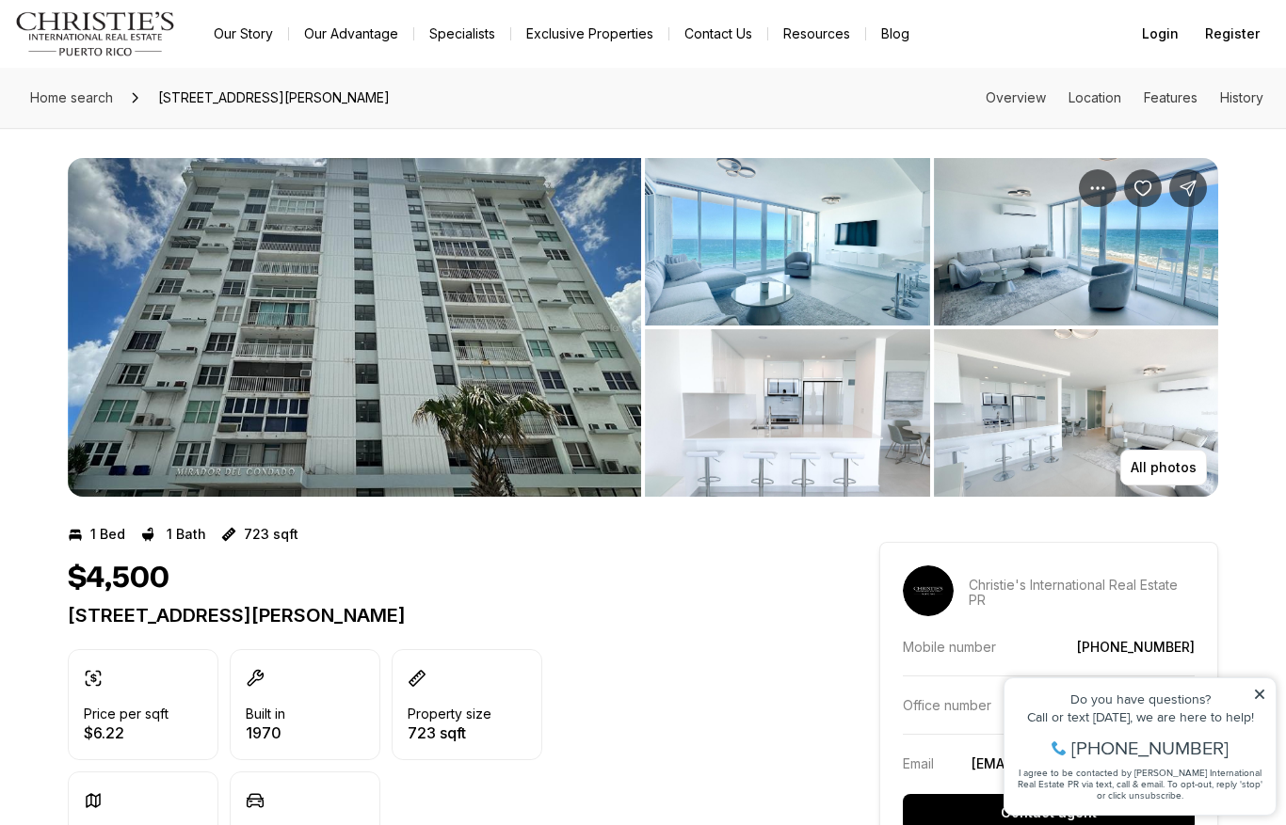
click at [523, 438] on img "View image gallery" at bounding box center [354, 327] width 573 height 339
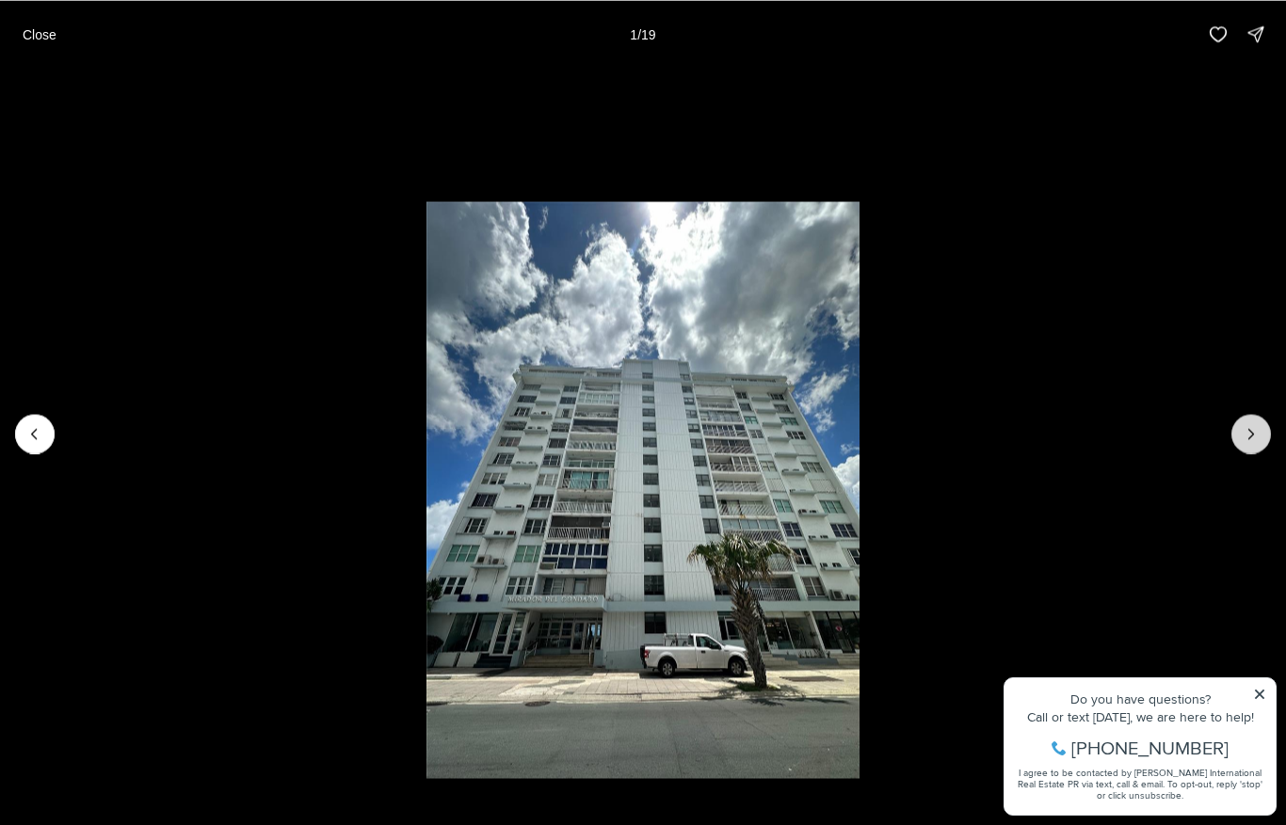
click at [1249, 439] on icon "Next slide" at bounding box center [1250, 433] width 19 height 19
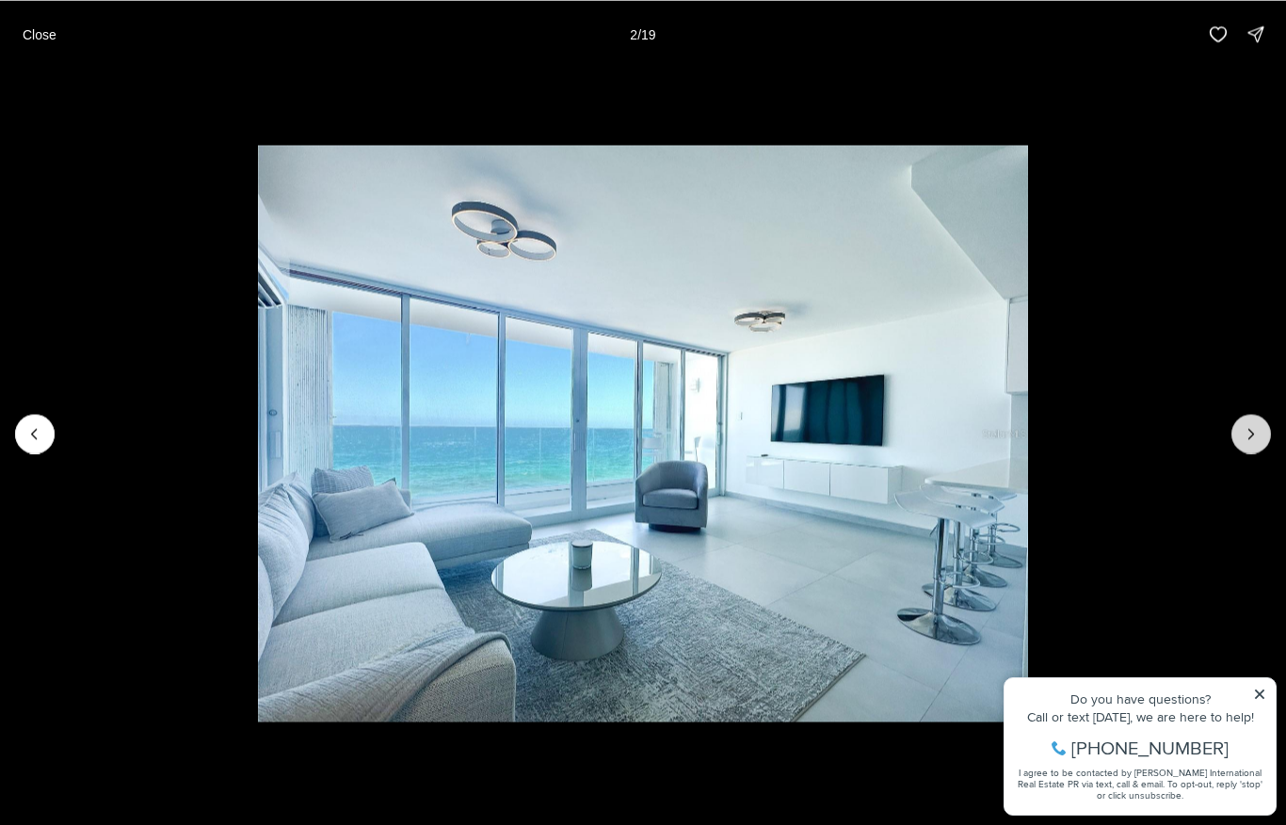
click at [1249, 439] on icon "Next slide" at bounding box center [1250, 433] width 19 height 19
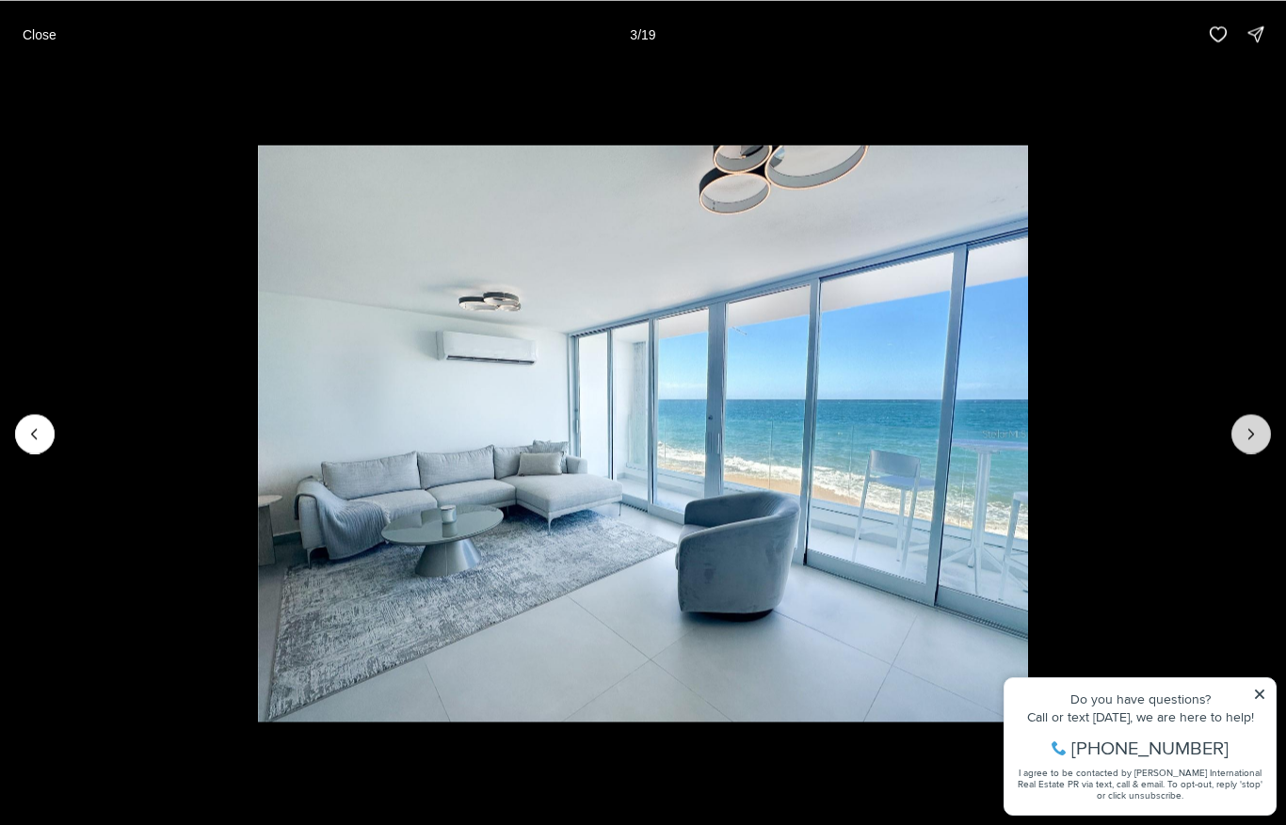
click at [1249, 439] on icon "Next slide" at bounding box center [1250, 433] width 19 height 19
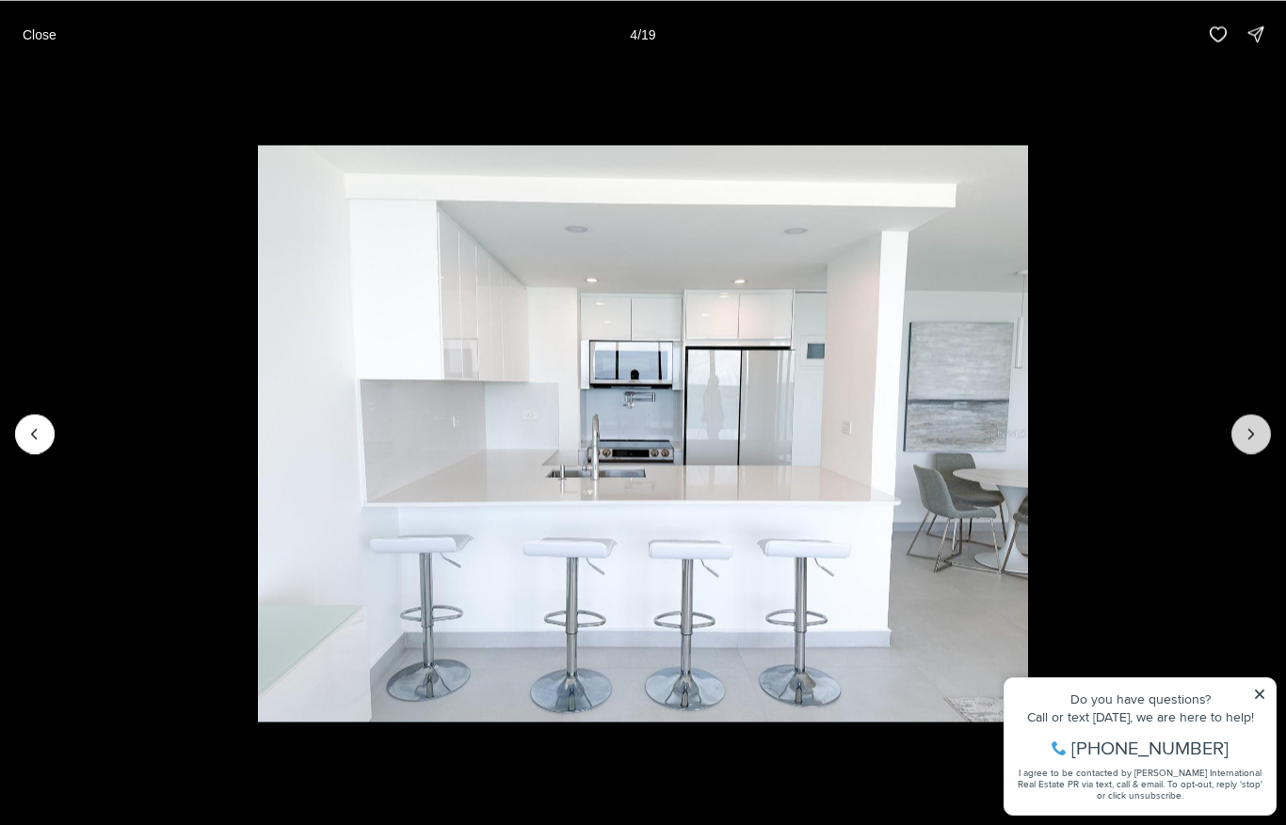
click at [1249, 439] on icon "Next slide" at bounding box center [1250, 433] width 19 height 19
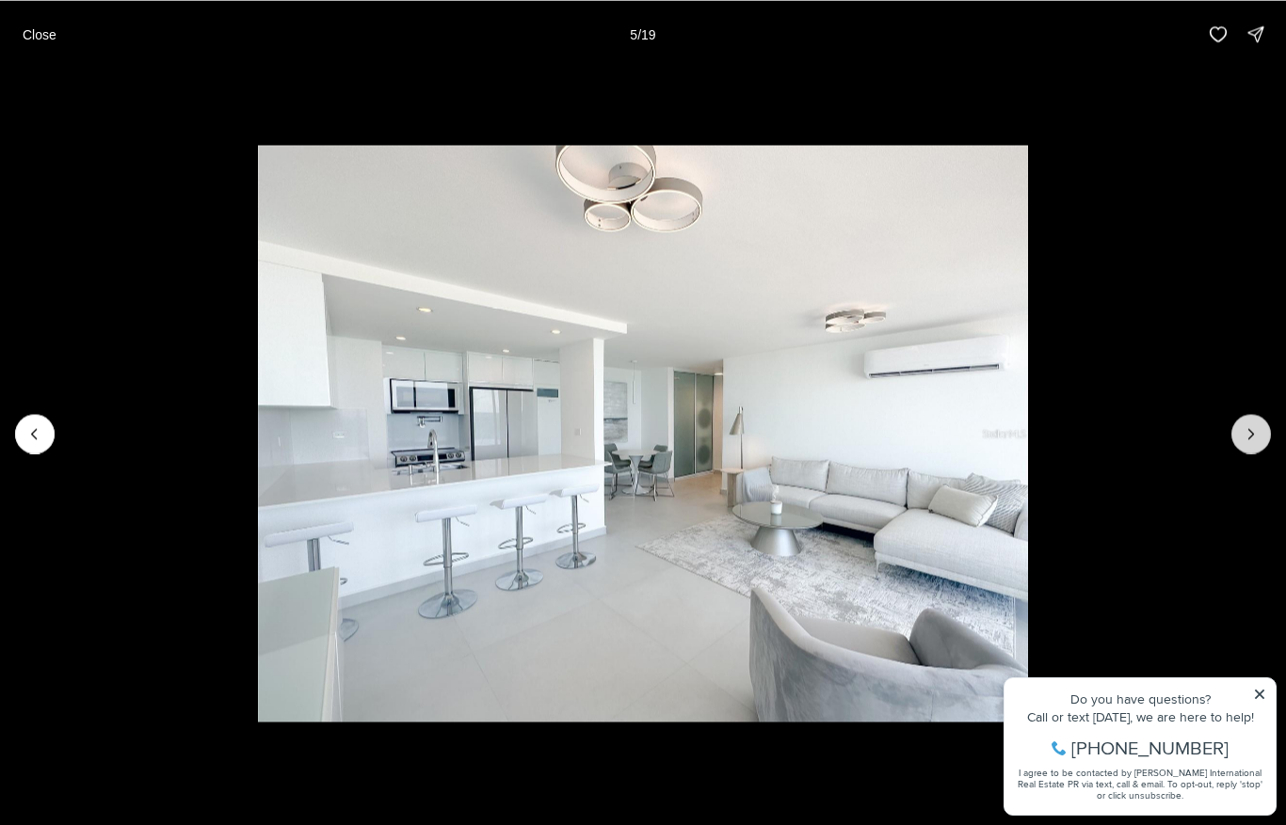
click at [1249, 439] on icon "Next slide" at bounding box center [1250, 433] width 19 height 19
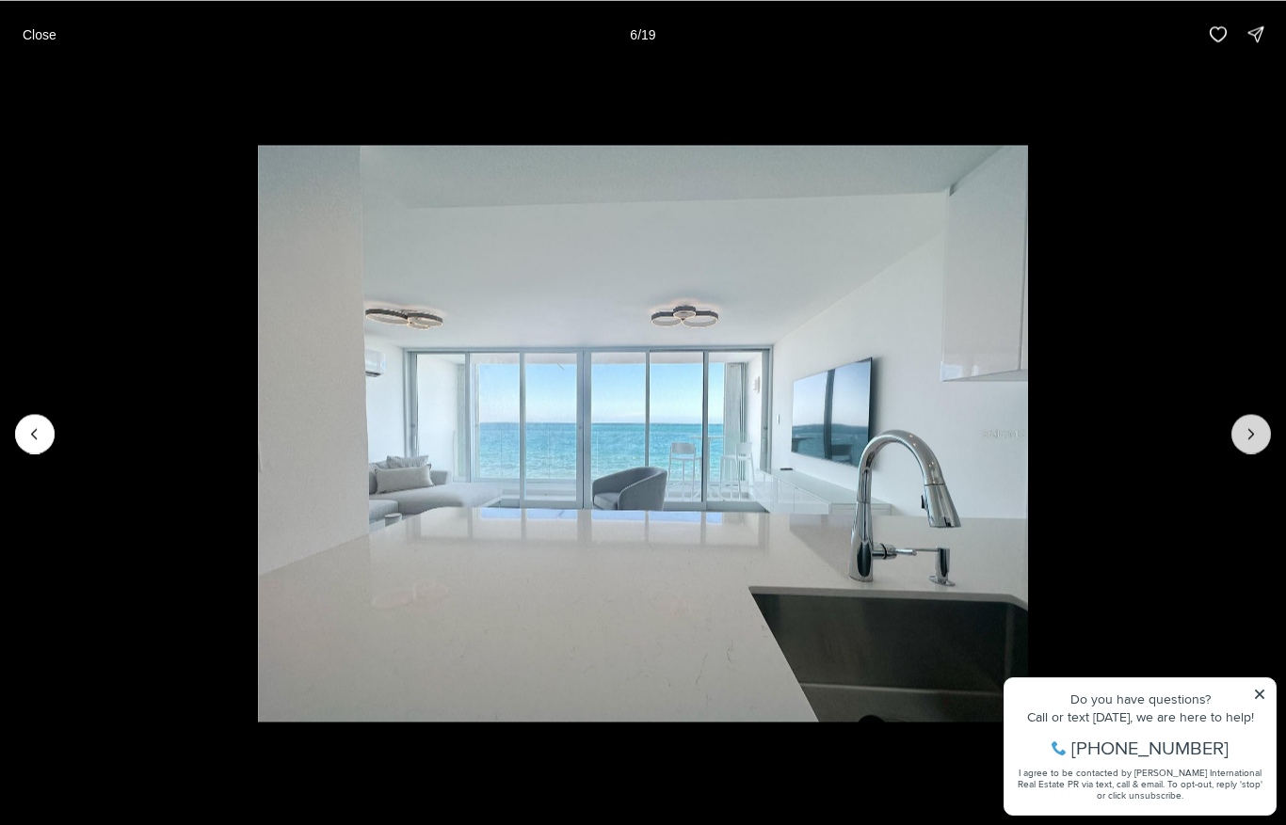
click at [1249, 439] on icon "Next slide" at bounding box center [1250, 433] width 19 height 19
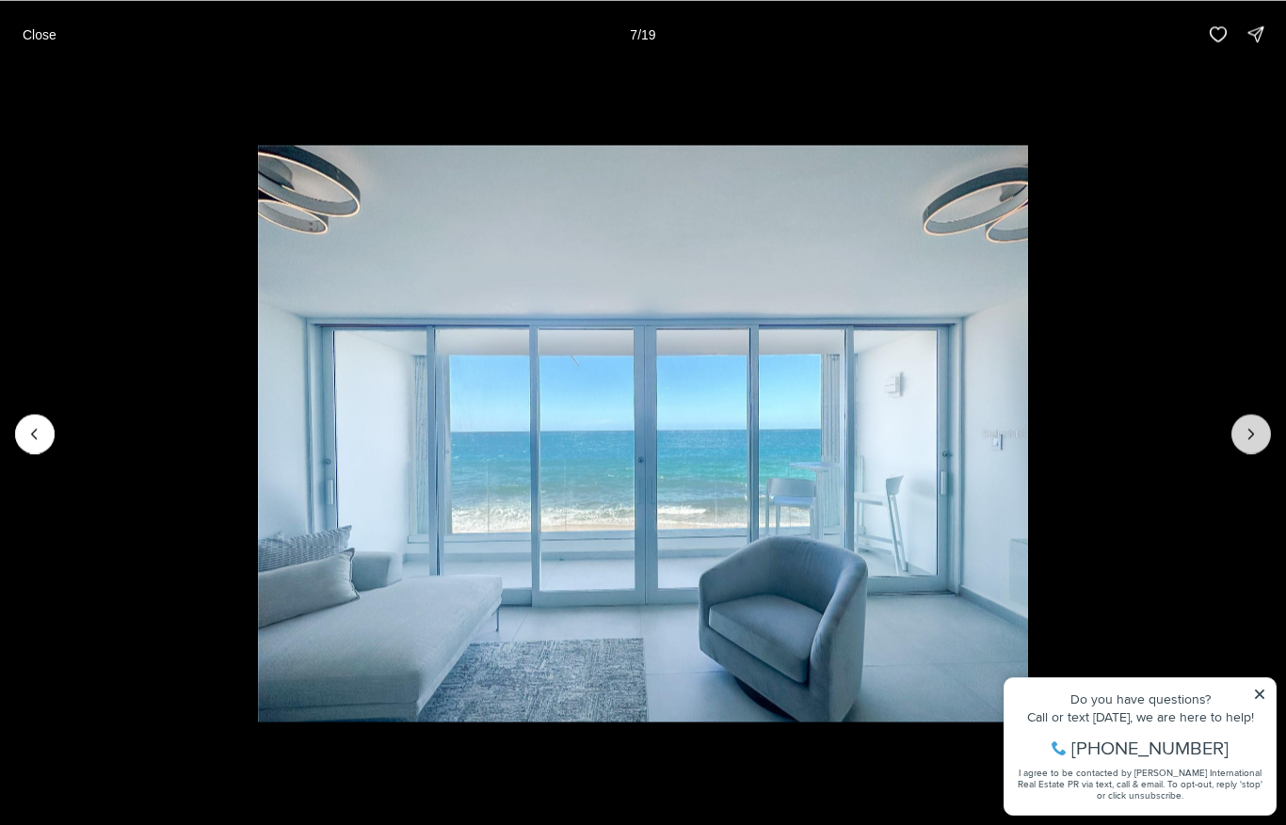
click at [1249, 439] on icon "Next slide" at bounding box center [1250, 433] width 19 height 19
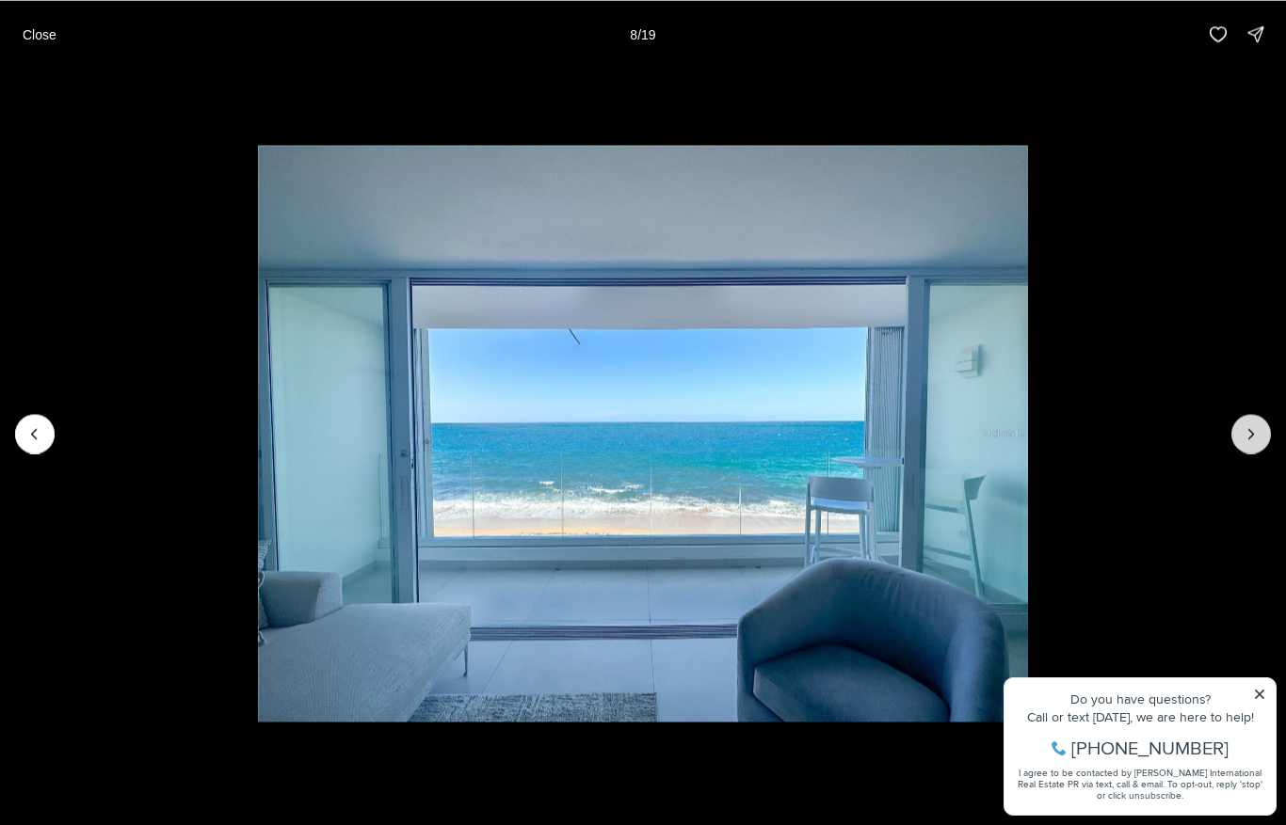
click at [1249, 439] on icon "Next slide" at bounding box center [1250, 433] width 19 height 19
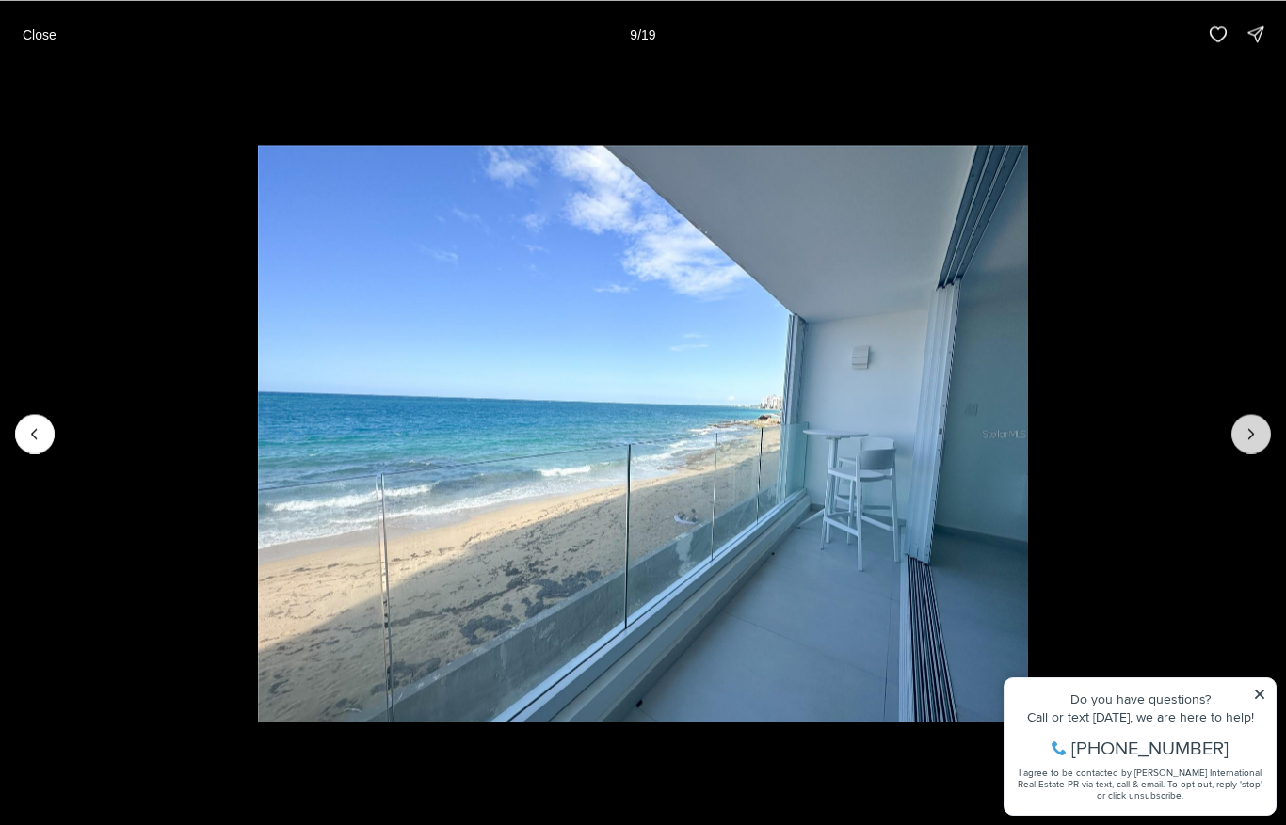
click at [1249, 439] on icon "Next slide" at bounding box center [1250, 433] width 19 height 19
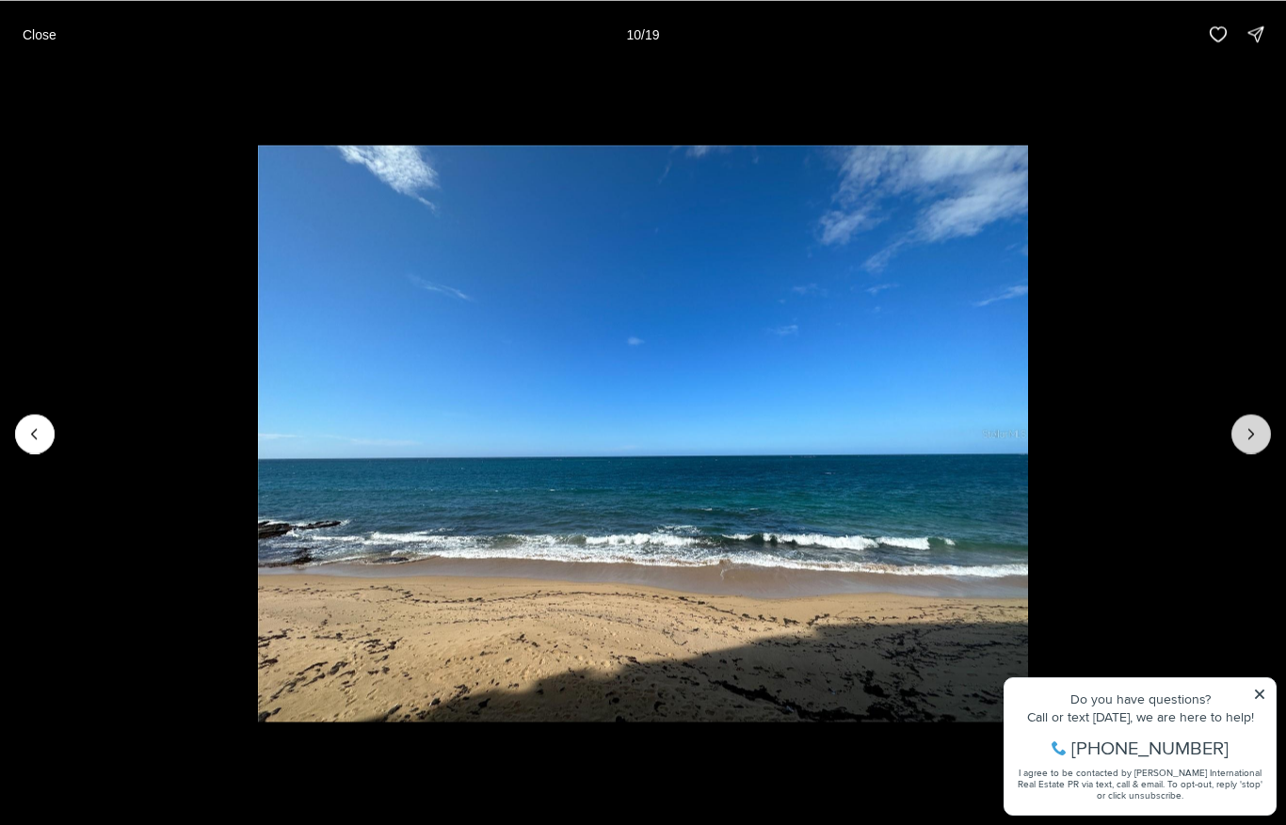
click at [1249, 439] on icon "Next slide" at bounding box center [1250, 433] width 19 height 19
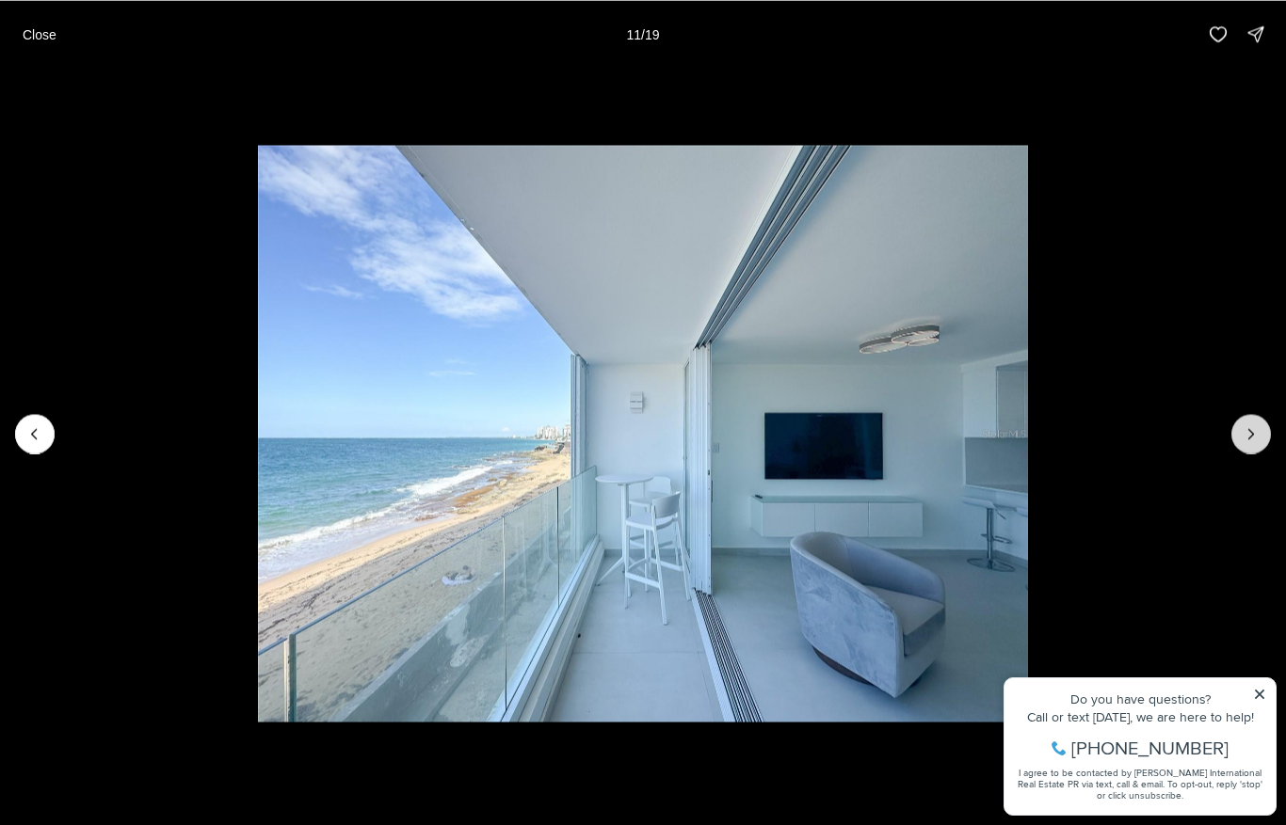
click at [1249, 439] on icon "Next slide" at bounding box center [1250, 433] width 19 height 19
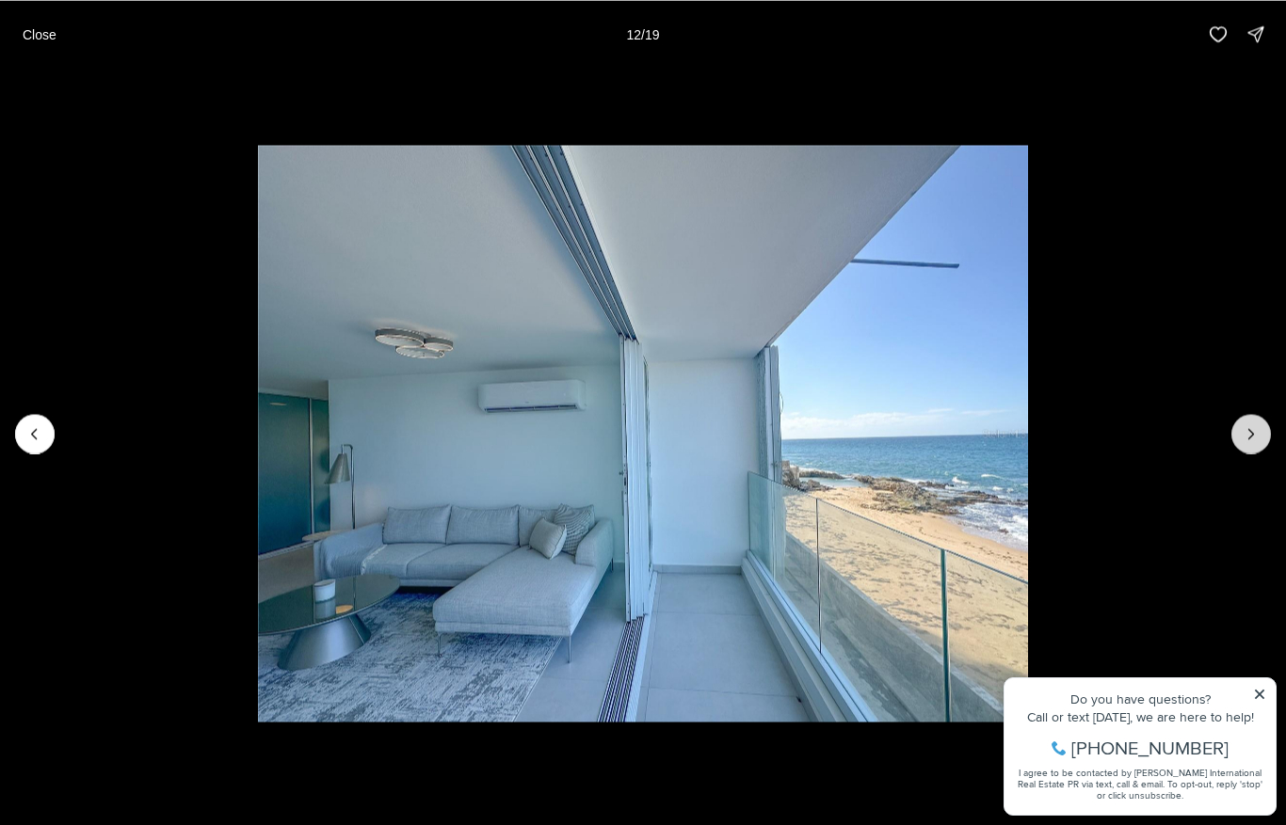
click at [1249, 439] on icon "Next slide" at bounding box center [1250, 433] width 19 height 19
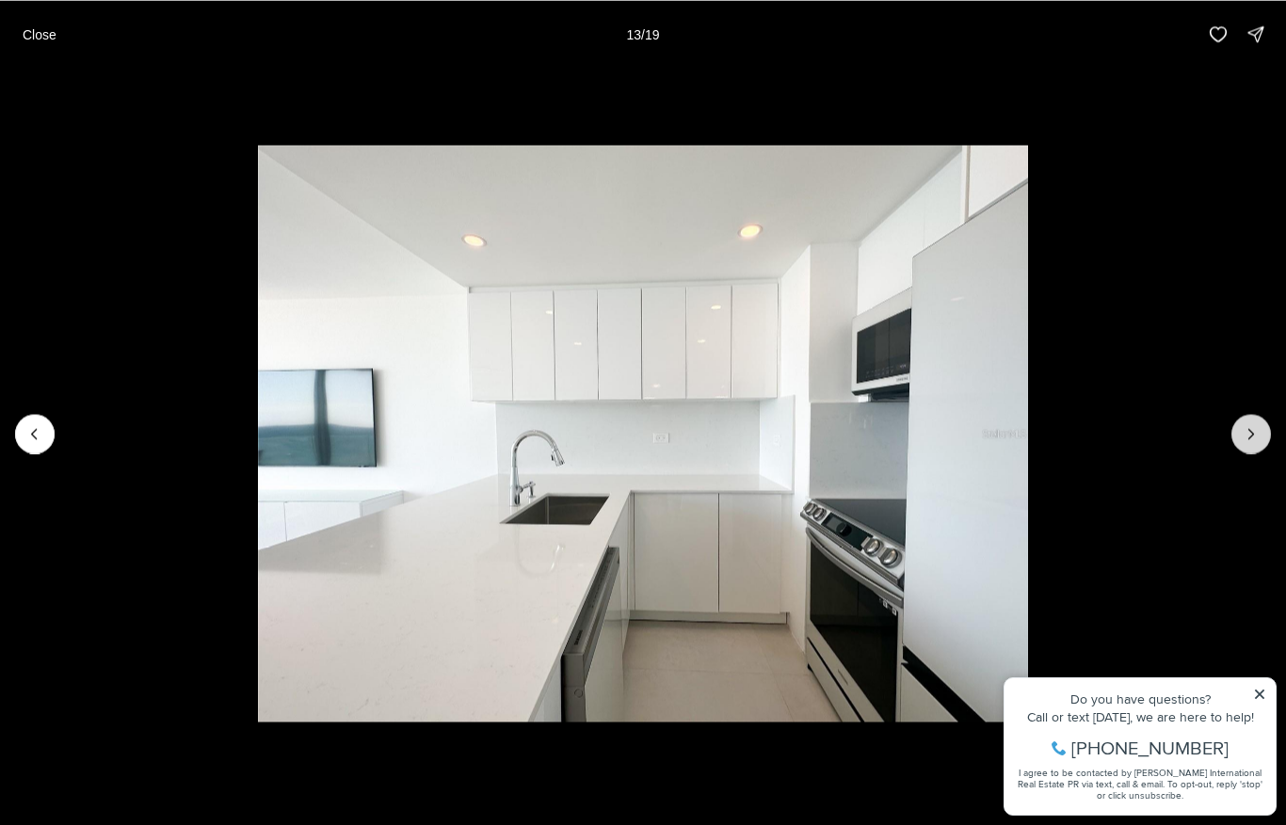
click at [1249, 439] on icon "Next slide" at bounding box center [1250, 433] width 19 height 19
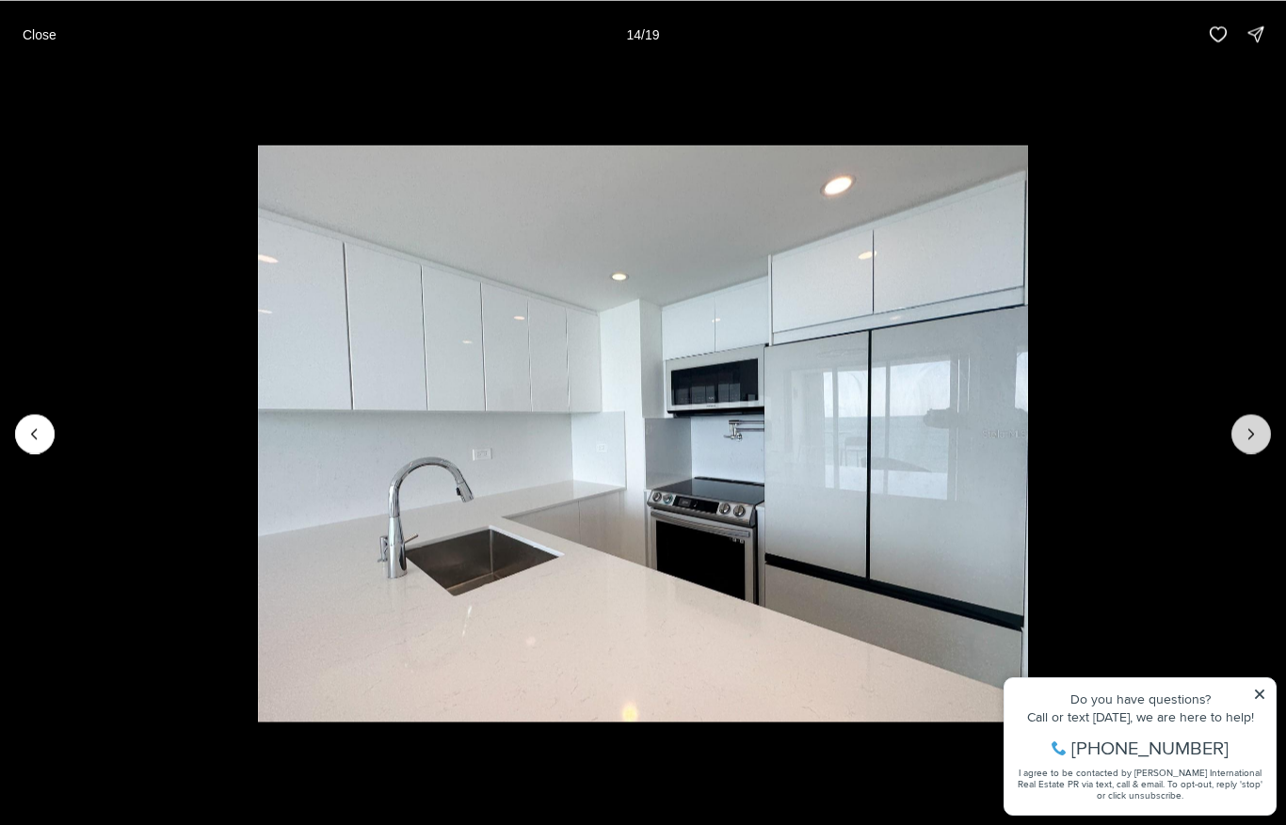
click at [1249, 439] on icon "Next slide" at bounding box center [1250, 433] width 19 height 19
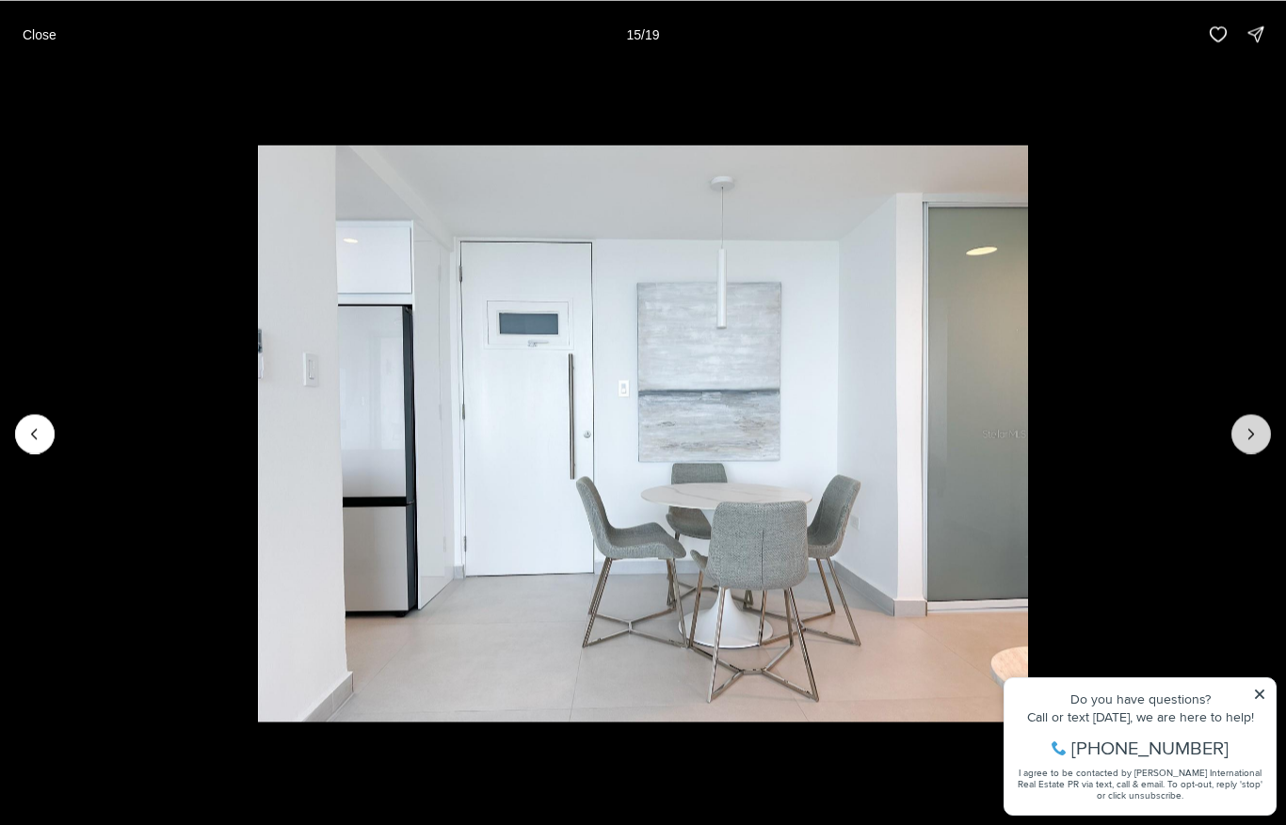
click at [1249, 439] on icon "Next slide" at bounding box center [1250, 433] width 19 height 19
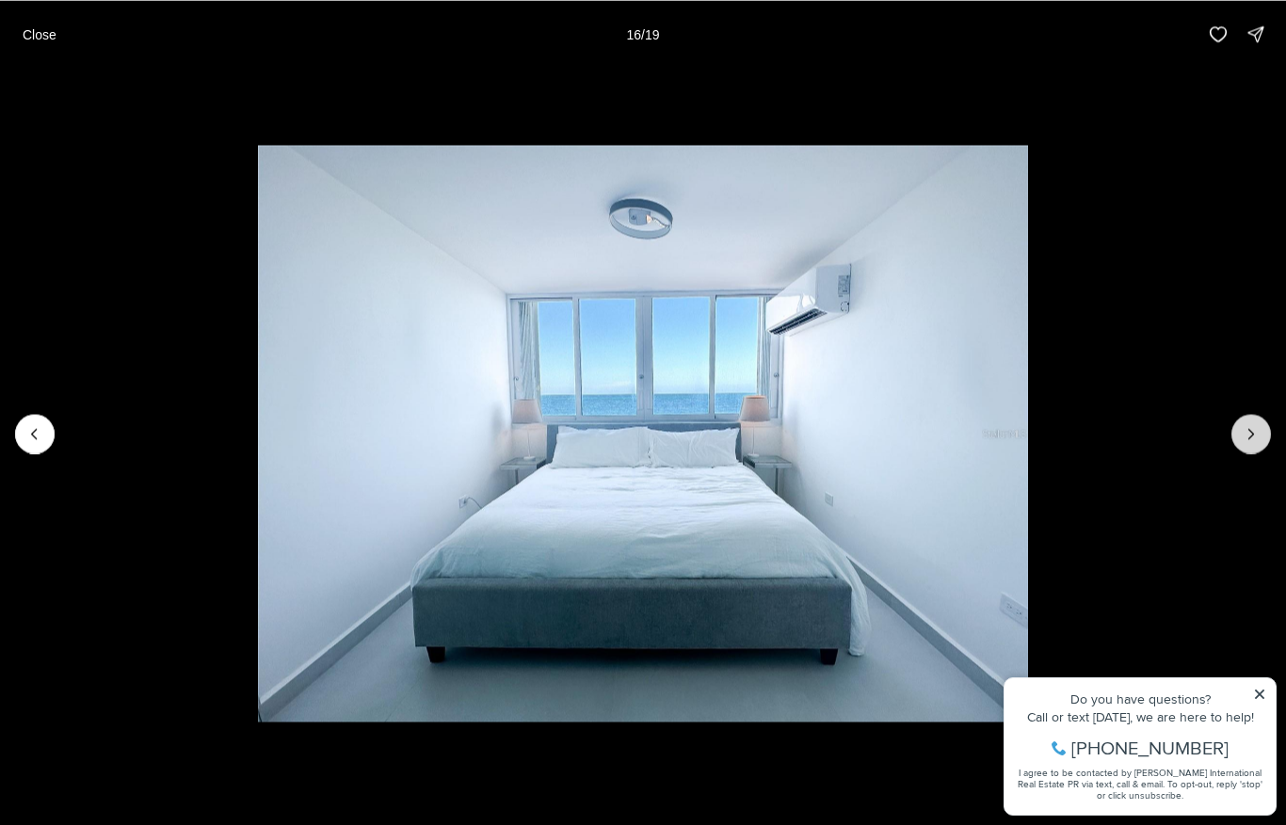
click at [1249, 439] on icon "Next slide" at bounding box center [1250, 433] width 19 height 19
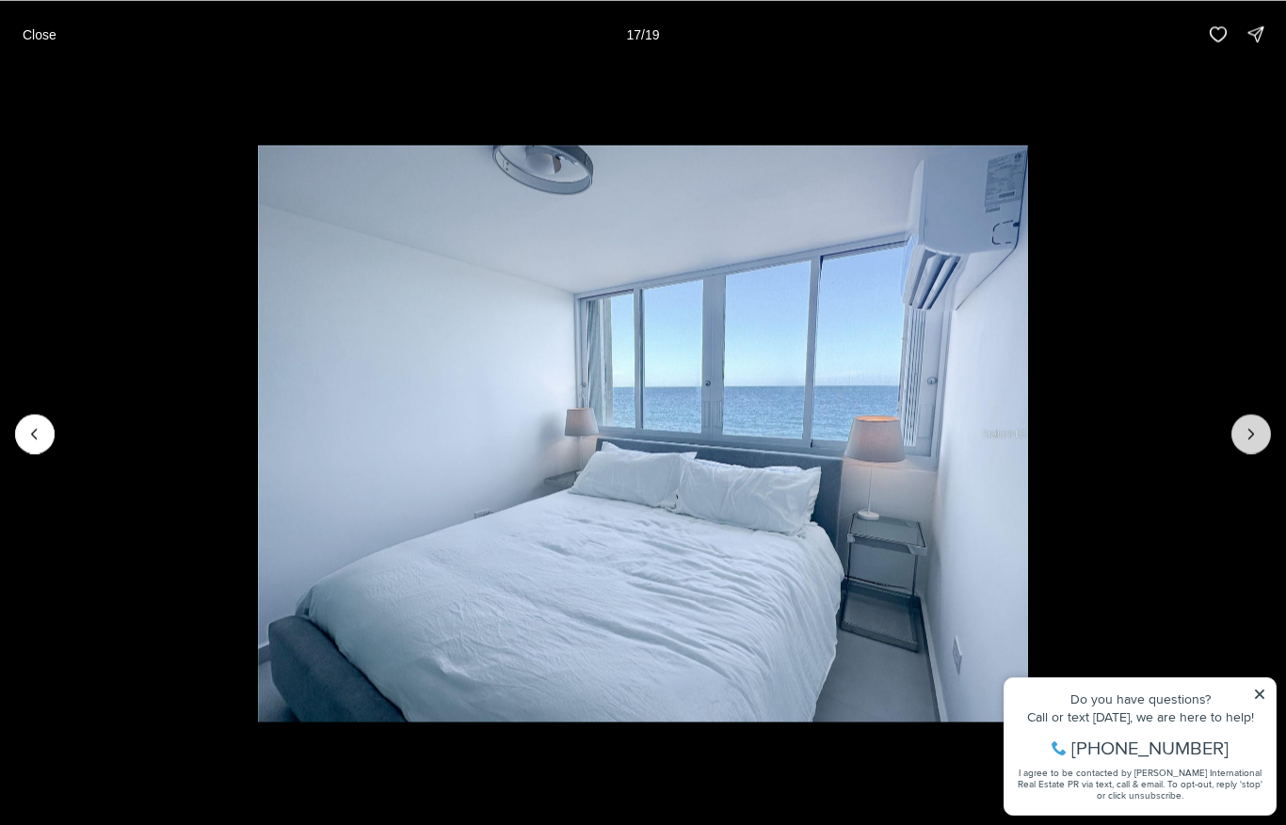
click at [1249, 439] on icon "Next slide" at bounding box center [1250, 433] width 19 height 19
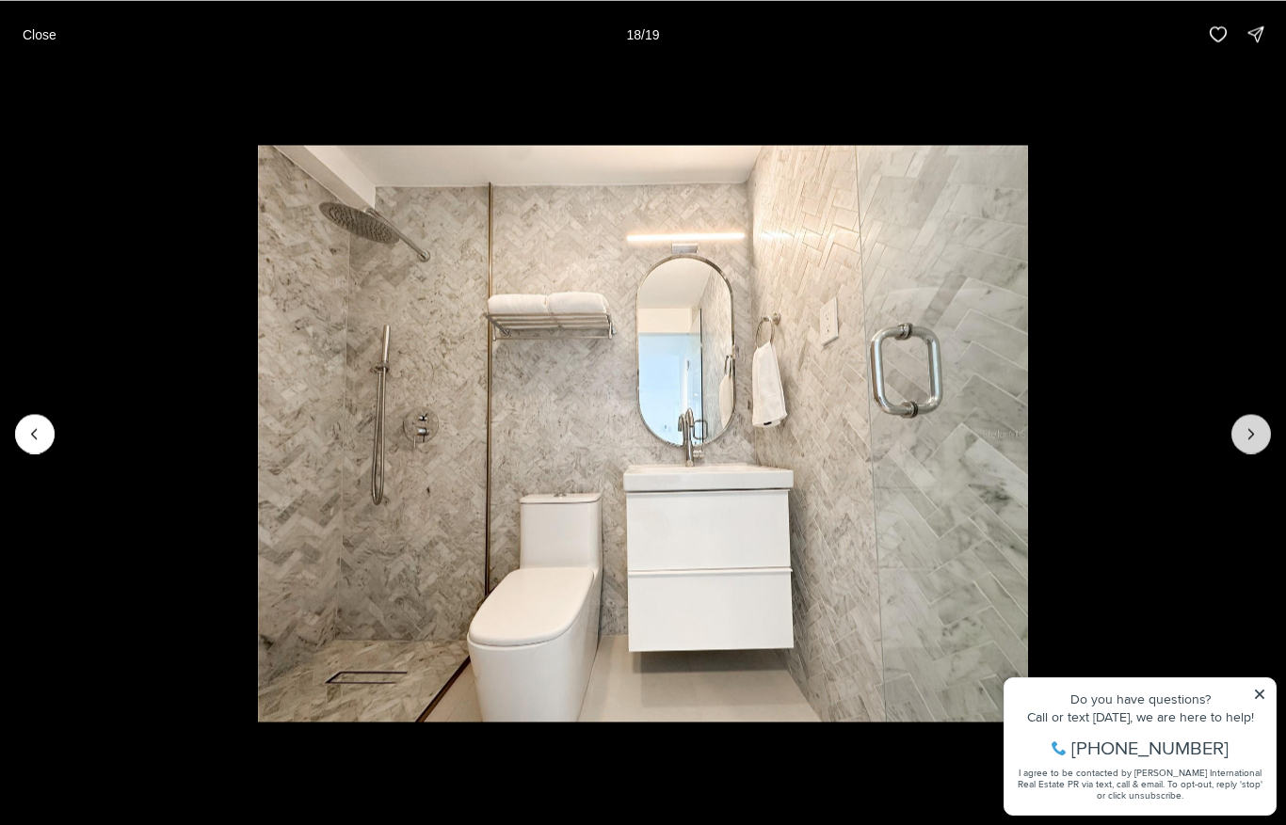
click at [1249, 439] on icon "Next slide" at bounding box center [1250, 433] width 19 height 19
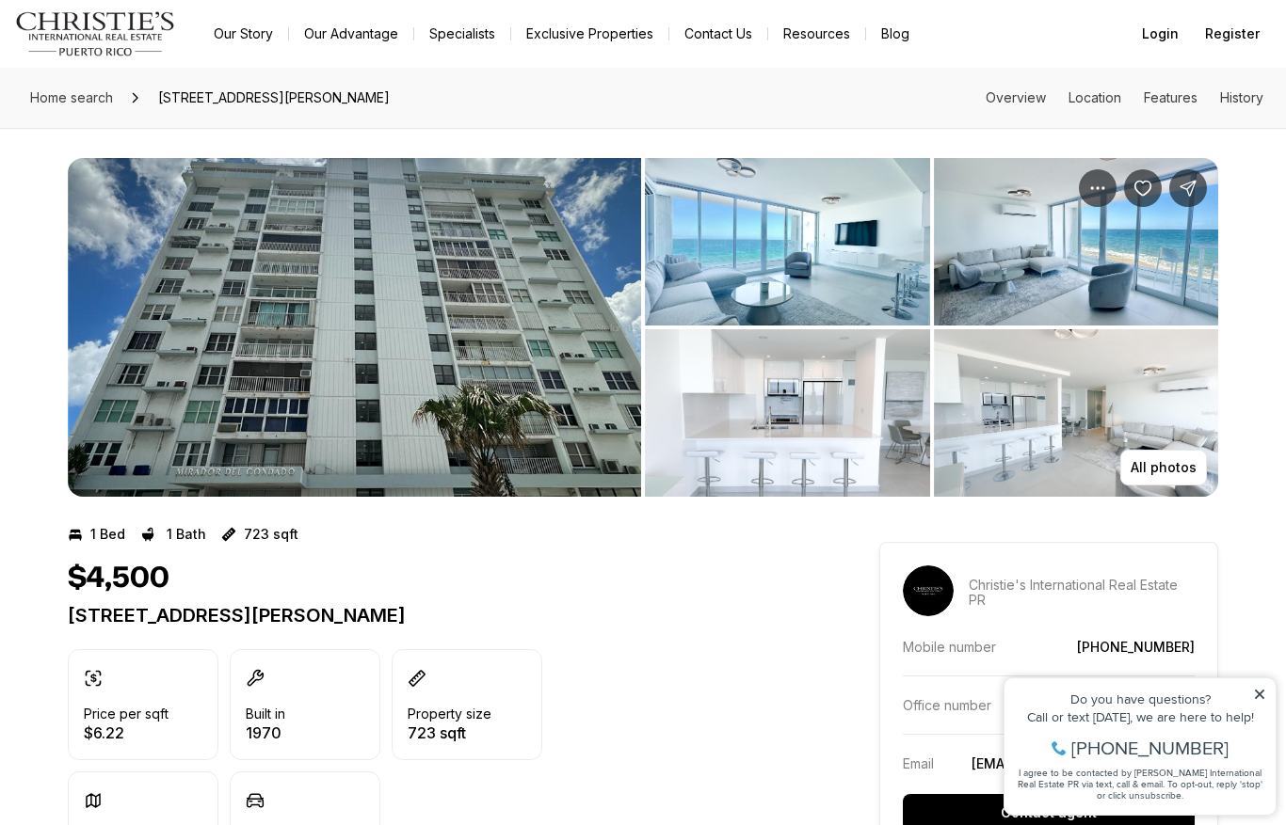
click at [1250, 439] on div "All photos" at bounding box center [643, 312] width 1286 height 369
